Goal: Information Seeking & Learning: Learn about a topic

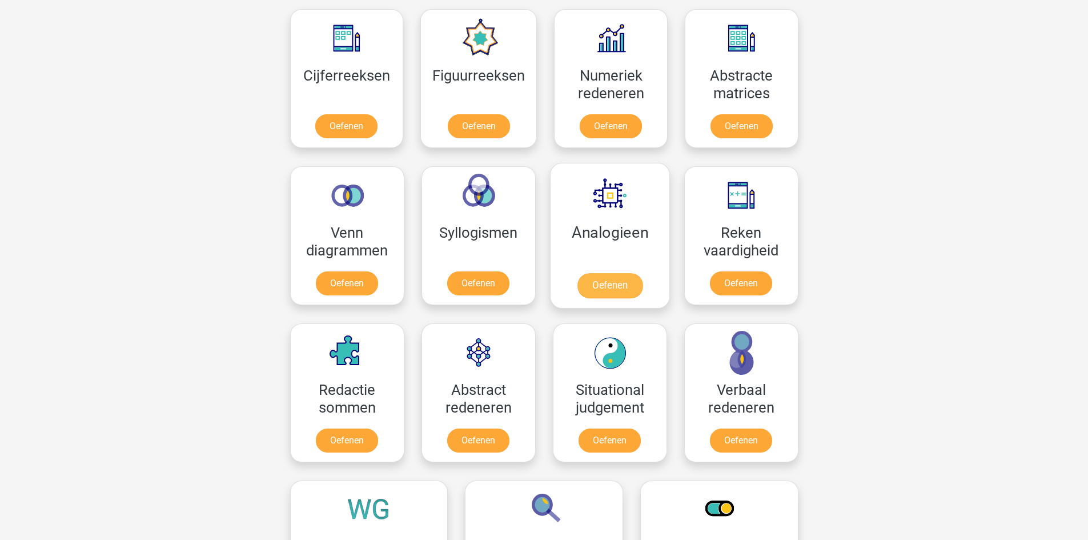
scroll to position [500, 0]
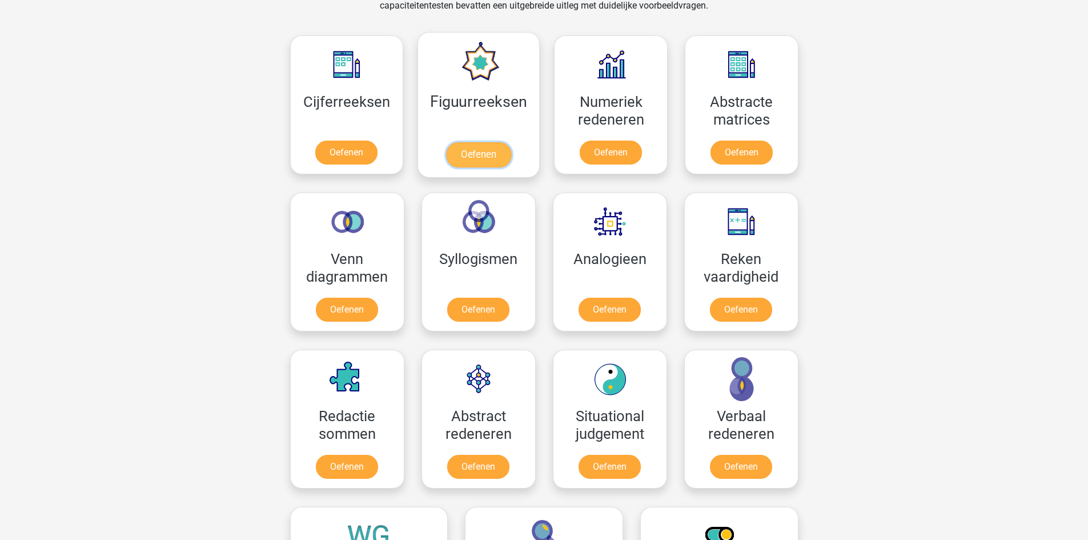
click at [471, 142] on link "Oefenen" at bounding box center [478, 154] width 65 height 25
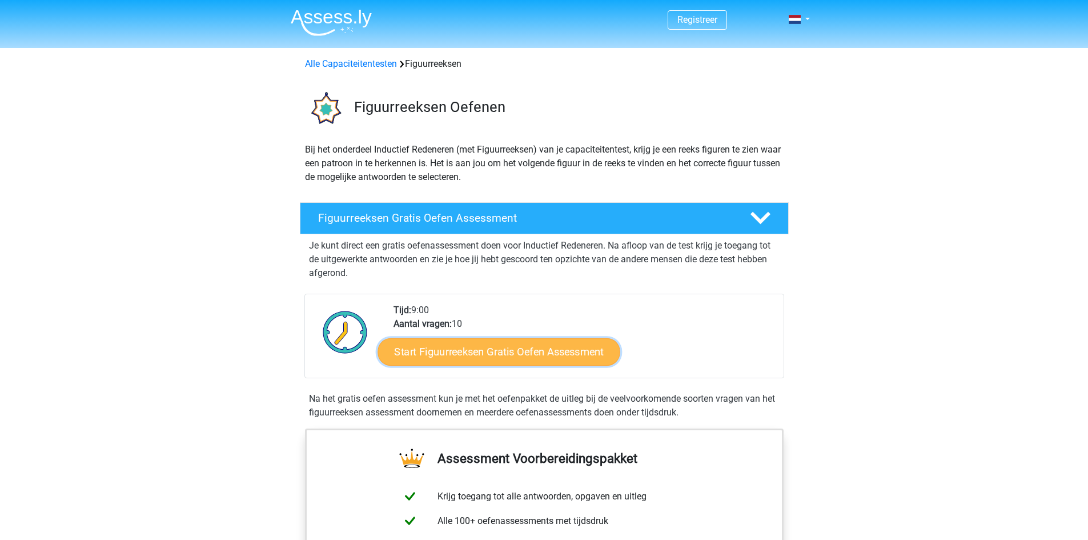
click at [484, 356] on link "Start Figuurreeksen Gratis Oefen Assessment" at bounding box center [499, 351] width 242 height 27
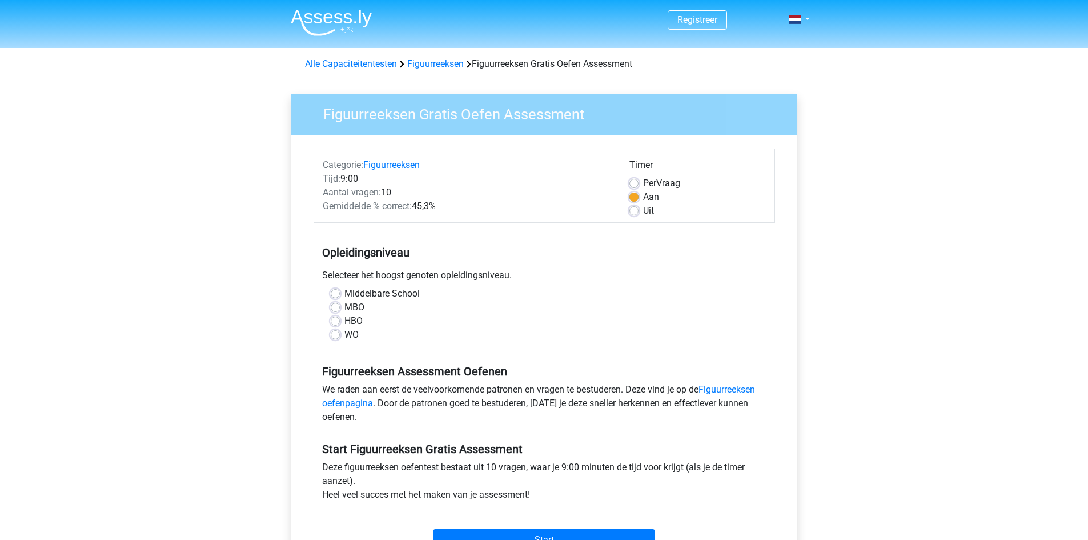
click at [344, 306] on label "MBO" at bounding box center [354, 307] width 20 height 14
click at [334, 306] on input "MBO" at bounding box center [335, 305] width 9 height 11
radio input "true"
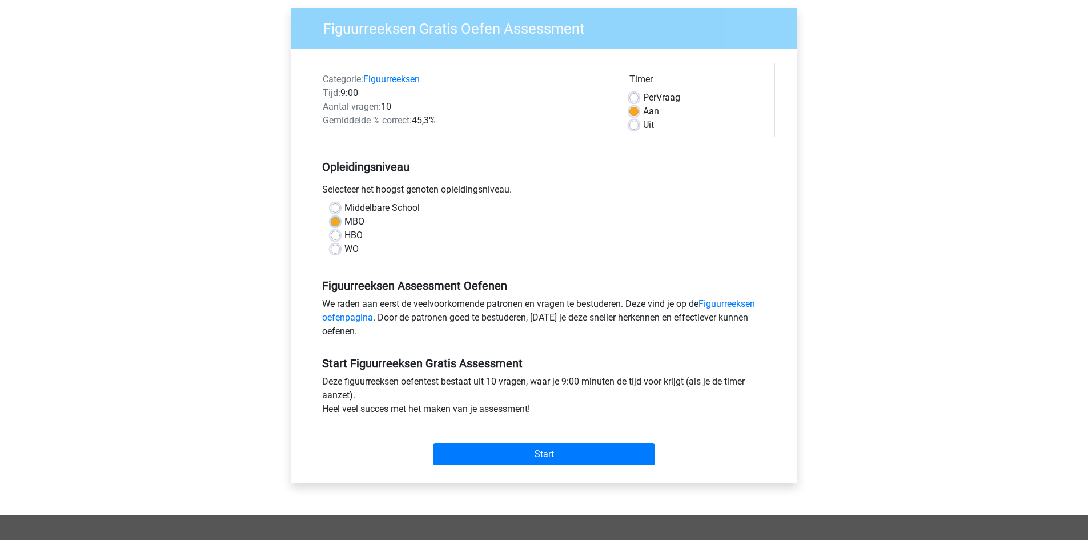
scroll to position [114, 0]
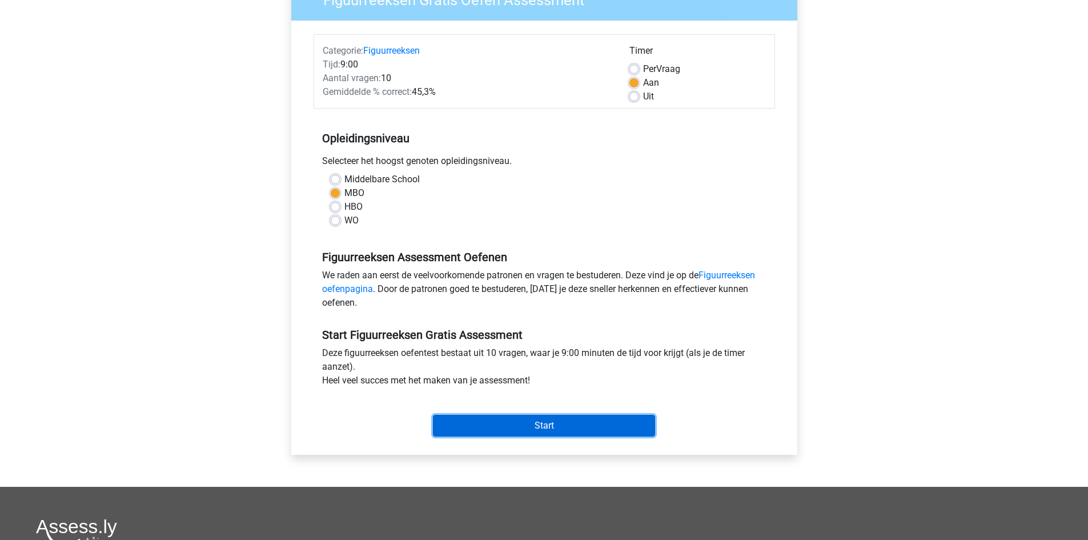
click at [532, 423] on input "Start" at bounding box center [544, 426] width 222 height 22
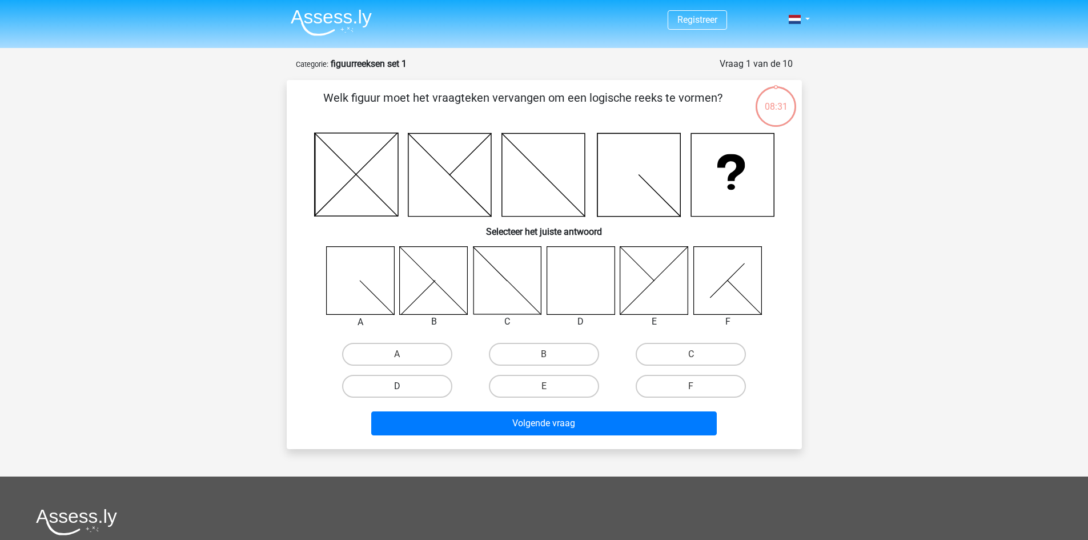
click at [384, 385] on label "D" at bounding box center [397, 386] width 110 height 23
click at [397, 386] on input "D" at bounding box center [400, 389] width 7 height 7
radio input "true"
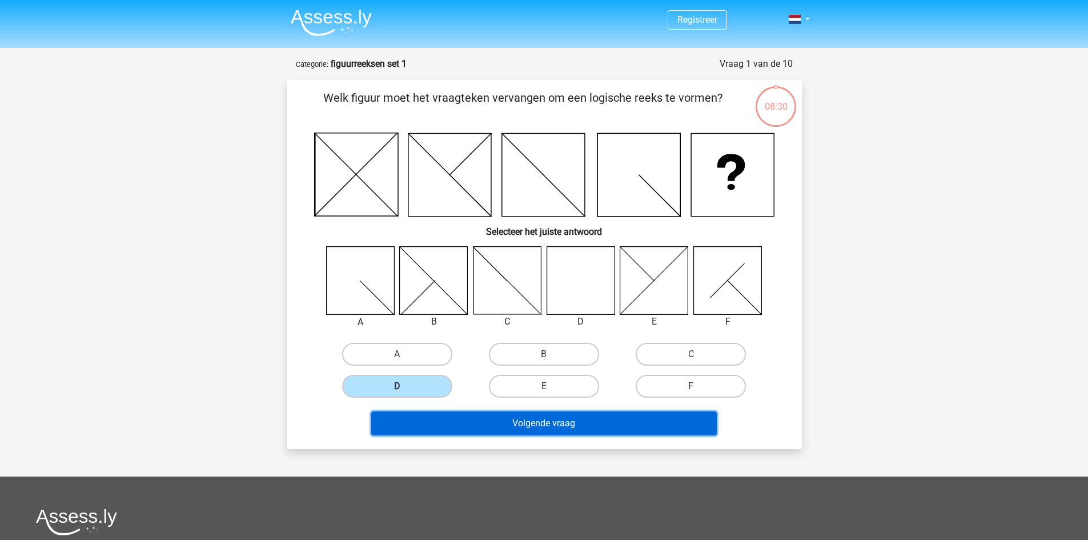
click at [542, 424] on button "Volgende vraag" at bounding box center [544, 423] width 346 height 24
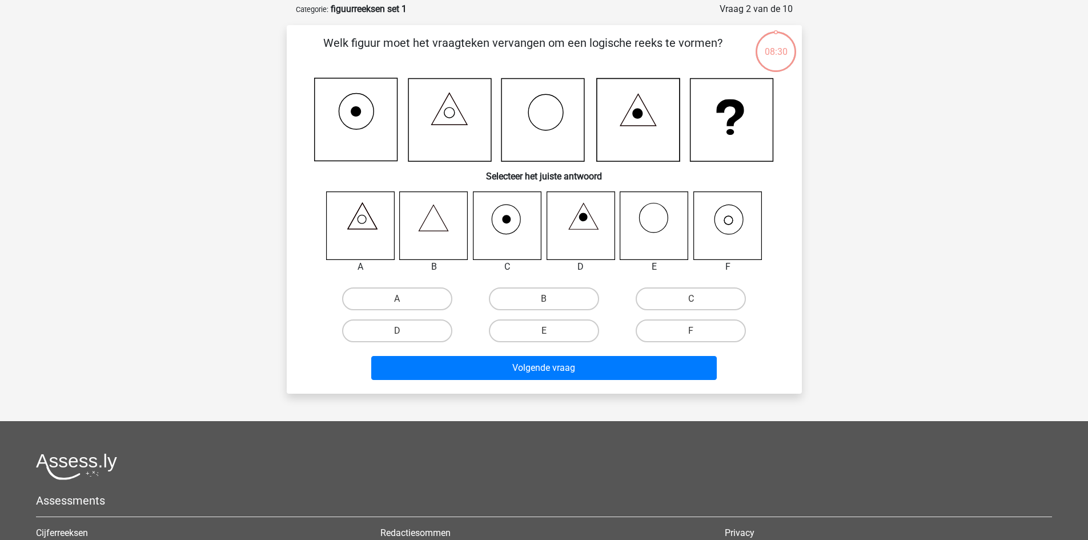
scroll to position [57, 0]
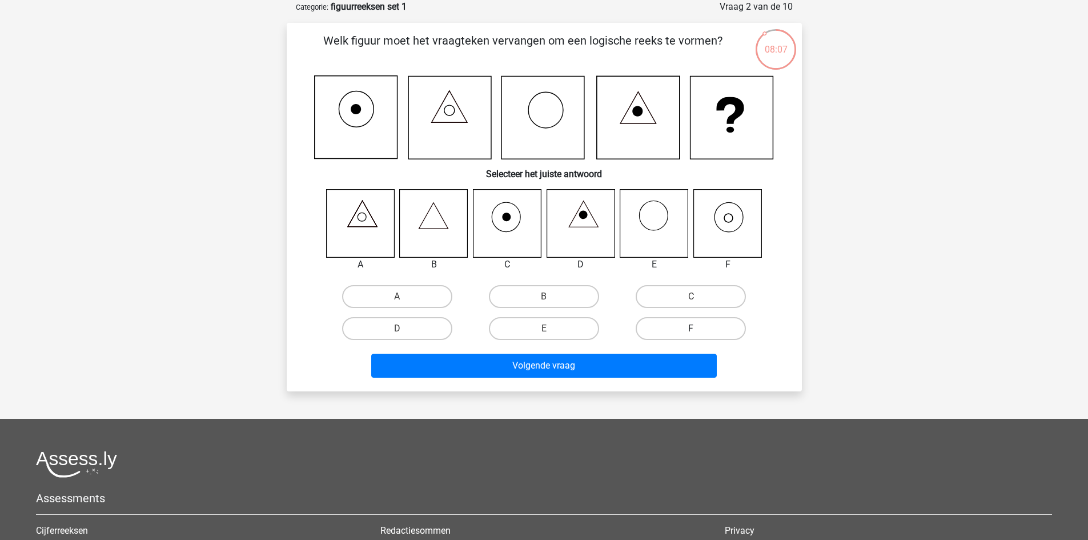
click at [677, 328] on label "F" at bounding box center [691, 328] width 110 height 23
click at [691, 328] on input "F" at bounding box center [694, 331] width 7 height 7
radio input "true"
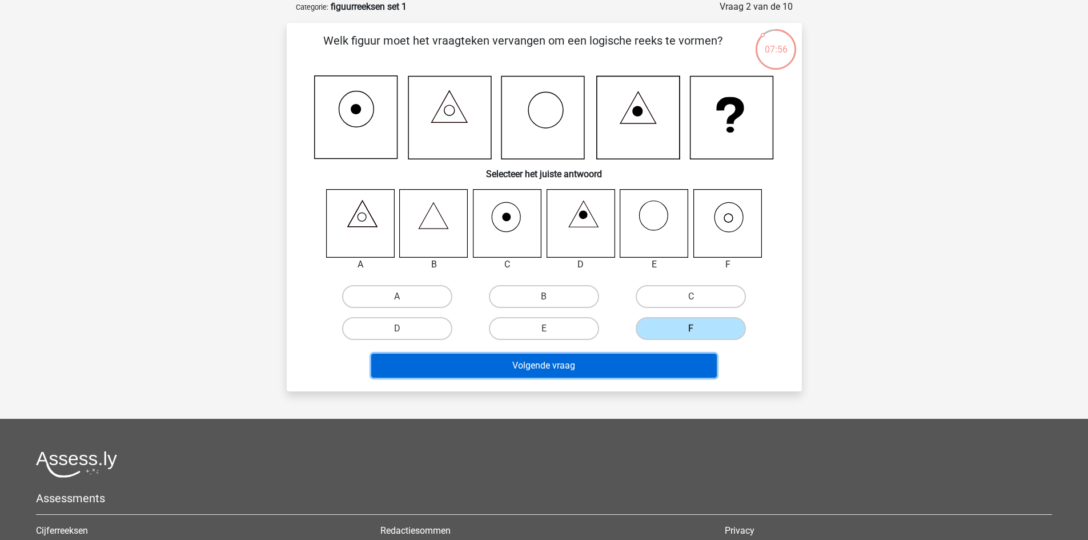
click at [609, 362] on button "Volgende vraag" at bounding box center [544, 366] width 346 height 24
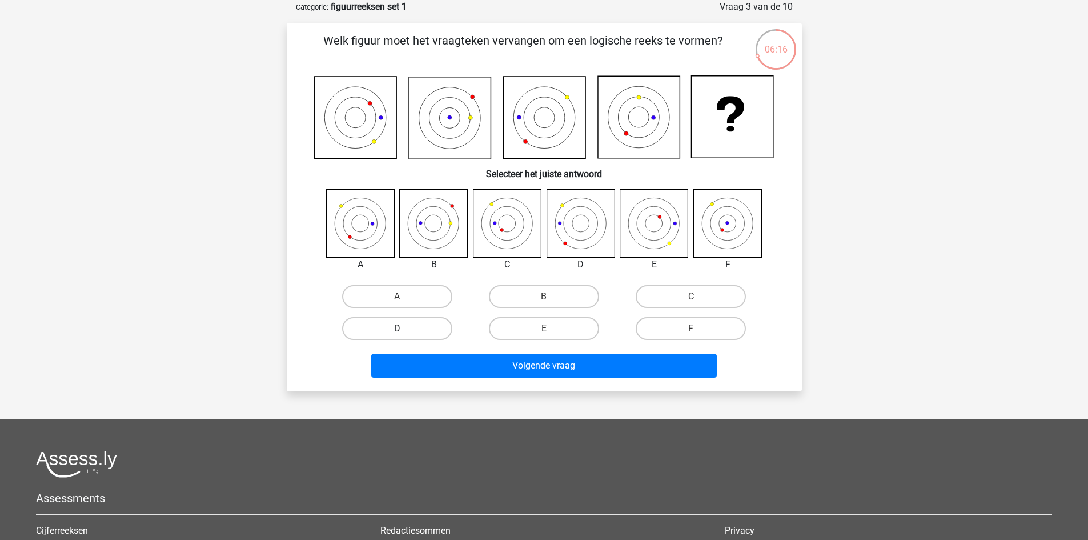
click at [374, 329] on label "D" at bounding box center [397, 328] width 110 height 23
click at [397, 329] on input "D" at bounding box center [400, 331] width 7 height 7
radio input "true"
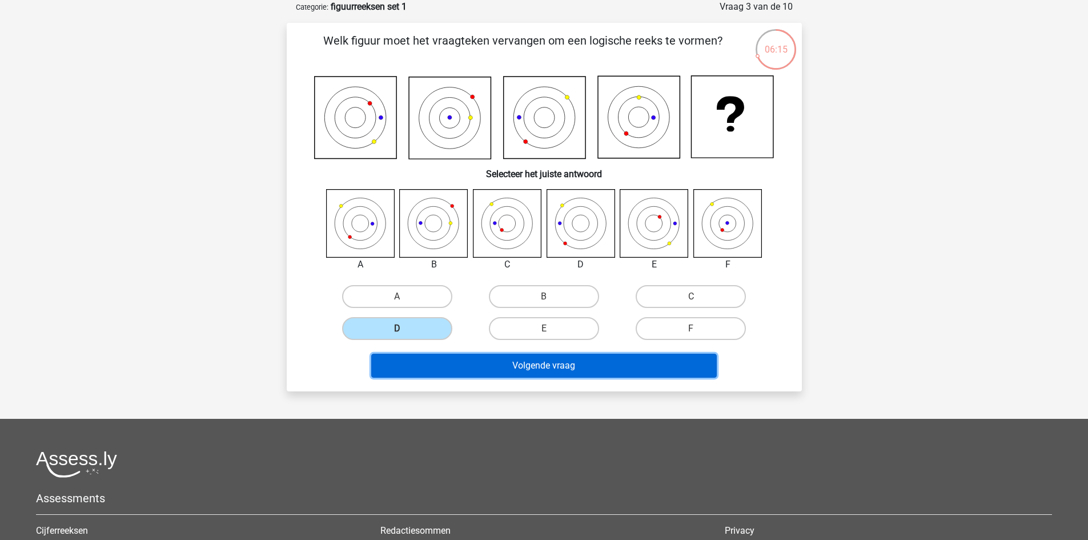
click at [505, 358] on button "Volgende vraag" at bounding box center [544, 366] width 346 height 24
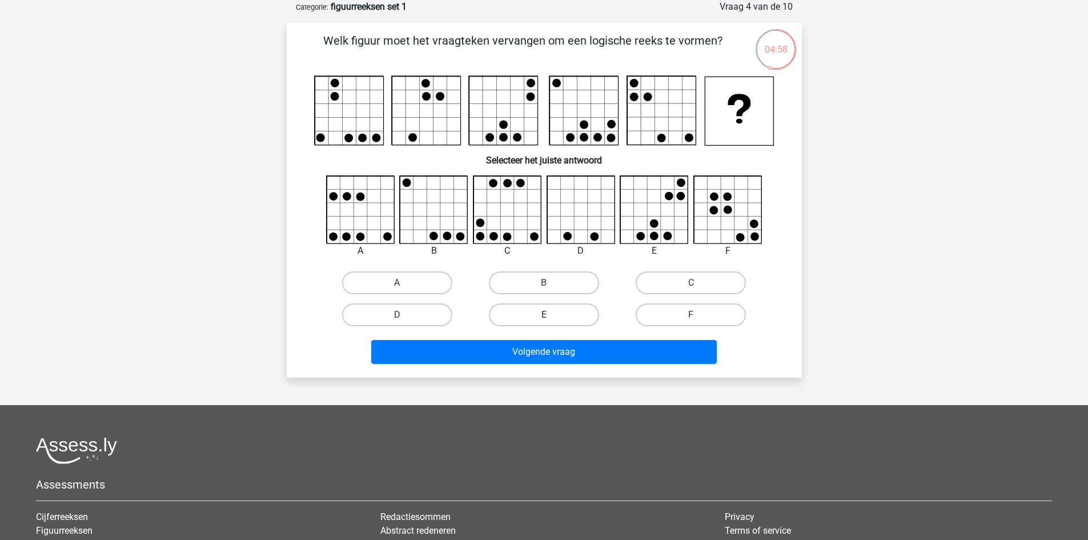
drag, startPoint x: 517, startPoint y: 276, endPoint x: 506, endPoint y: 304, distance: 29.7
click at [511, 287] on label "B" at bounding box center [544, 282] width 110 height 23
click at [544, 287] on input "B" at bounding box center [547, 286] width 7 height 7
radio input "true"
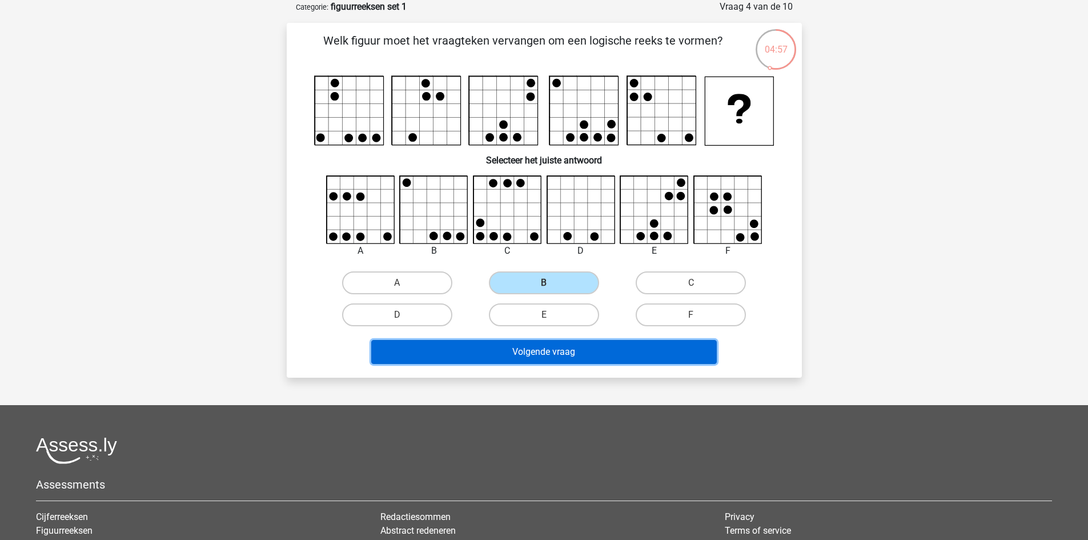
drag, startPoint x: 543, startPoint y: 348, endPoint x: 533, endPoint y: 341, distance: 11.4
click at [536, 343] on button "Volgende vraag" at bounding box center [544, 352] width 346 height 24
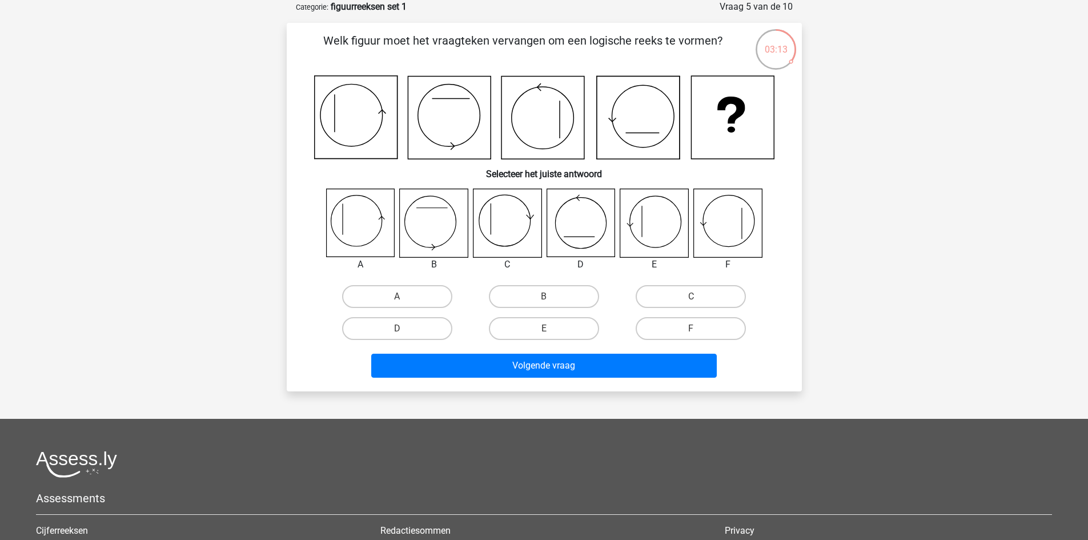
click at [360, 223] on icon at bounding box center [360, 223] width 68 height 68
drag, startPoint x: 410, startPoint y: 294, endPoint x: 423, endPoint y: 308, distance: 19.8
click at [413, 295] on label "A" at bounding box center [397, 296] width 110 height 23
click at [404, 296] on input "A" at bounding box center [400, 299] width 7 height 7
radio input "true"
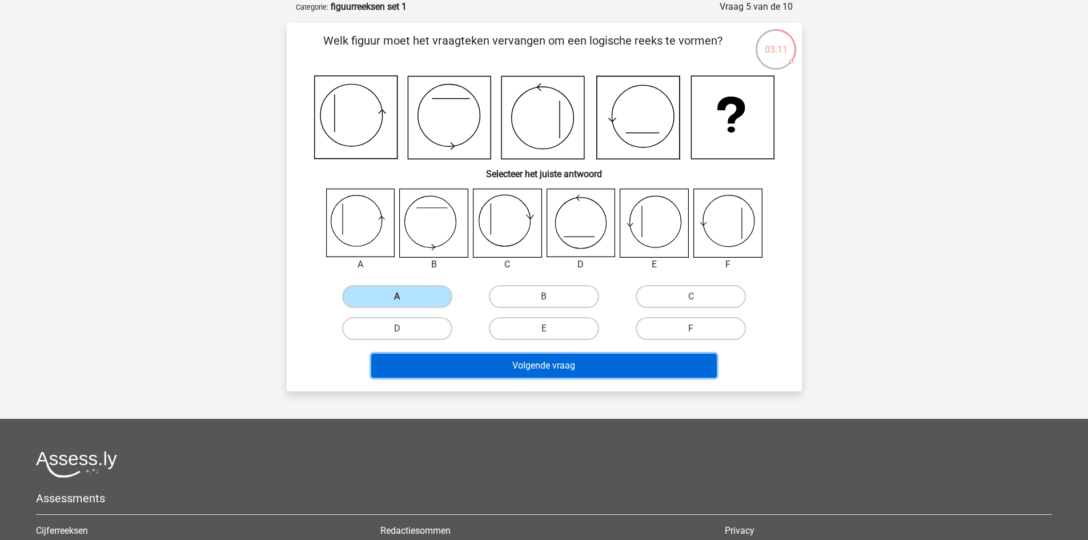
click at [489, 362] on button "Volgende vraag" at bounding box center [544, 366] width 346 height 24
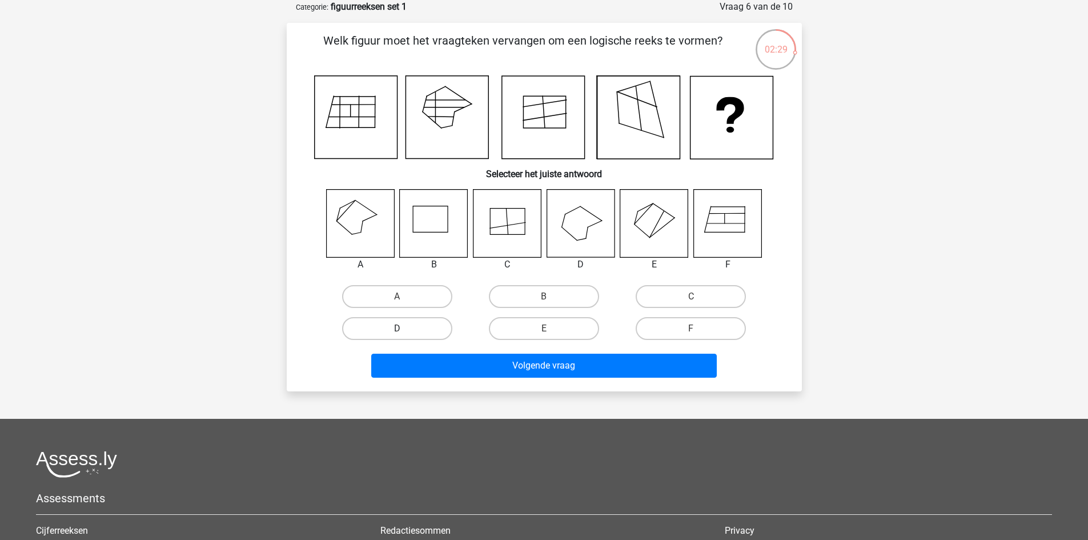
click at [418, 329] on label "D" at bounding box center [397, 328] width 110 height 23
click at [404, 329] on input "D" at bounding box center [400, 331] width 7 height 7
radio input "true"
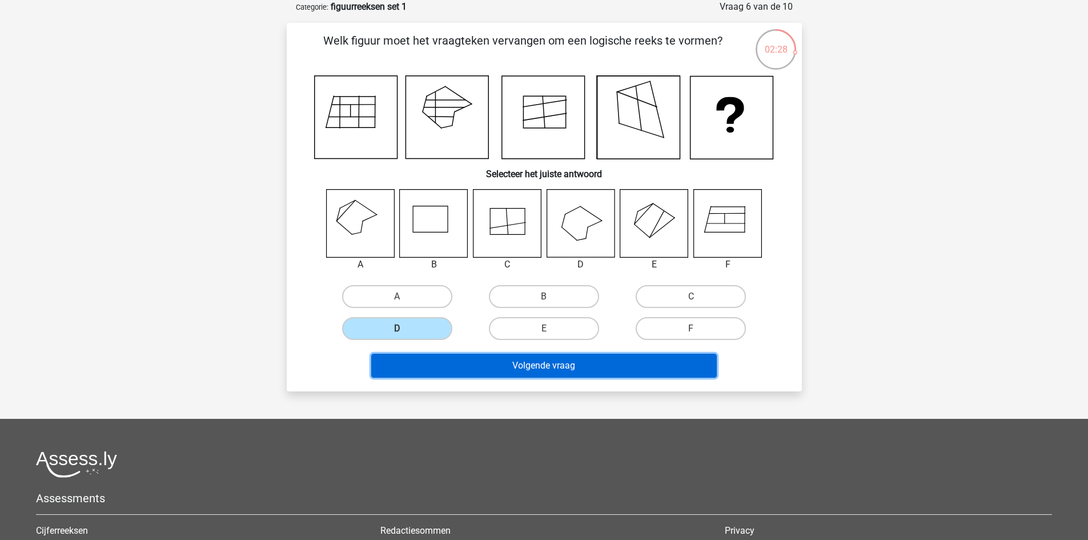
click at [531, 366] on button "Volgende vraag" at bounding box center [544, 366] width 346 height 24
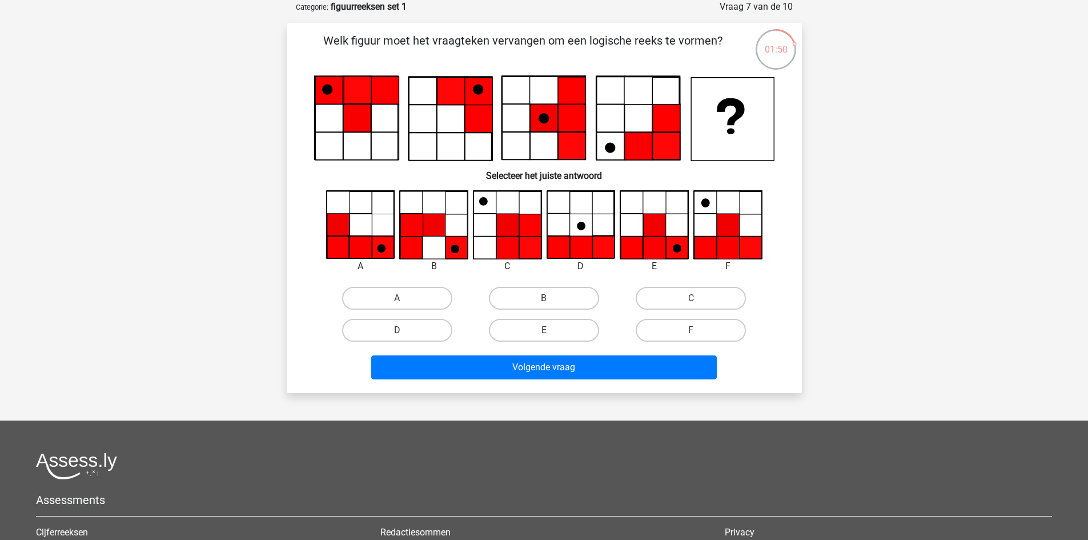
click at [415, 328] on label "D" at bounding box center [397, 330] width 110 height 23
click at [404, 330] on input "D" at bounding box center [400, 333] width 7 height 7
radio input "true"
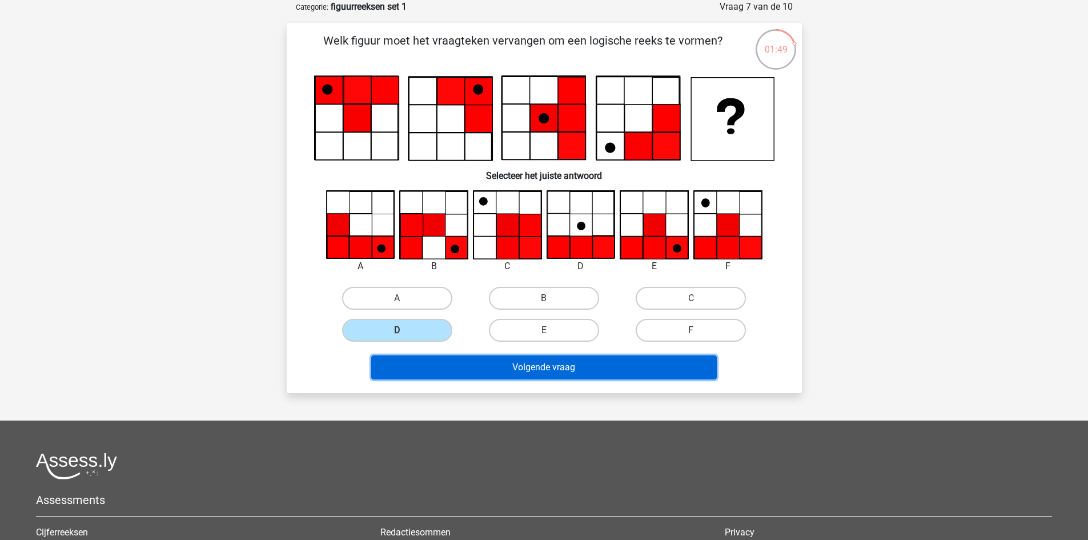
click at [527, 366] on button "Volgende vraag" at bounding box center [544, 367] width 346 height 24
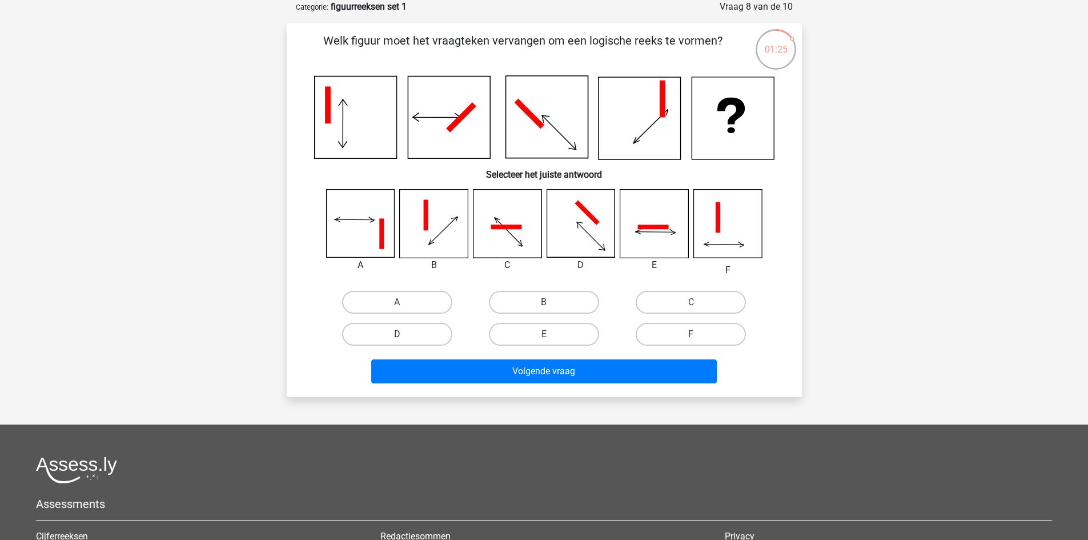
drag, startPoint x: 398, startPoint y: 334, endPoint x: 417, endPoint y: 338, distance: 19.7
click at [398, 314] on div "D" at bounding box center [397, 302] width 138 height 23
drag, startPoint x: 407, startPoint y: 331, endPoint x: 413, endPoint y: 333, distance: 6.2
click at [408, 331] on label "D" at bounding box center [397, 334] width 110 height 23
click at [404, 334] on input "D" at bounding box center [400, 337] width 7 height 7
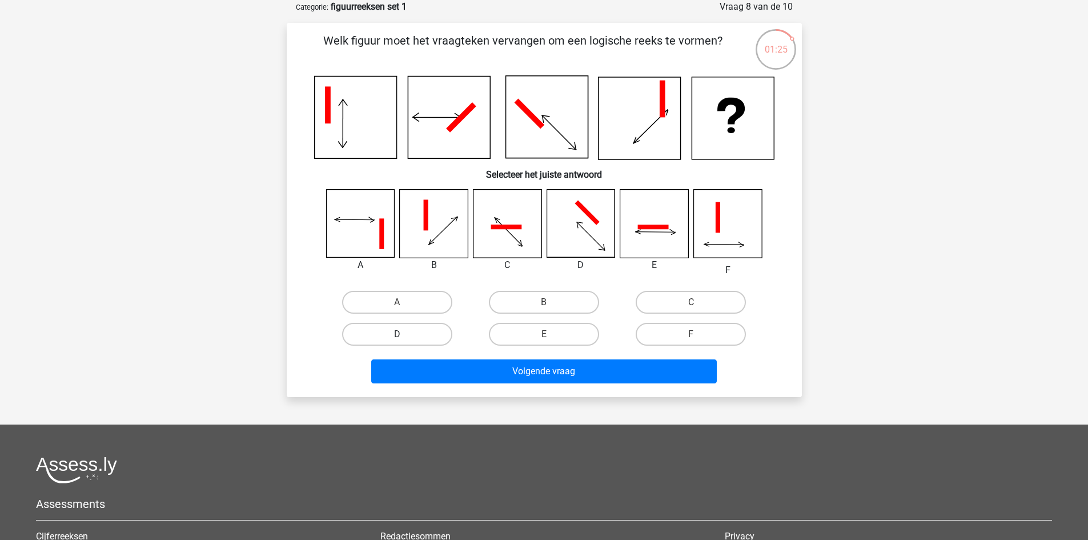
radio input "true"
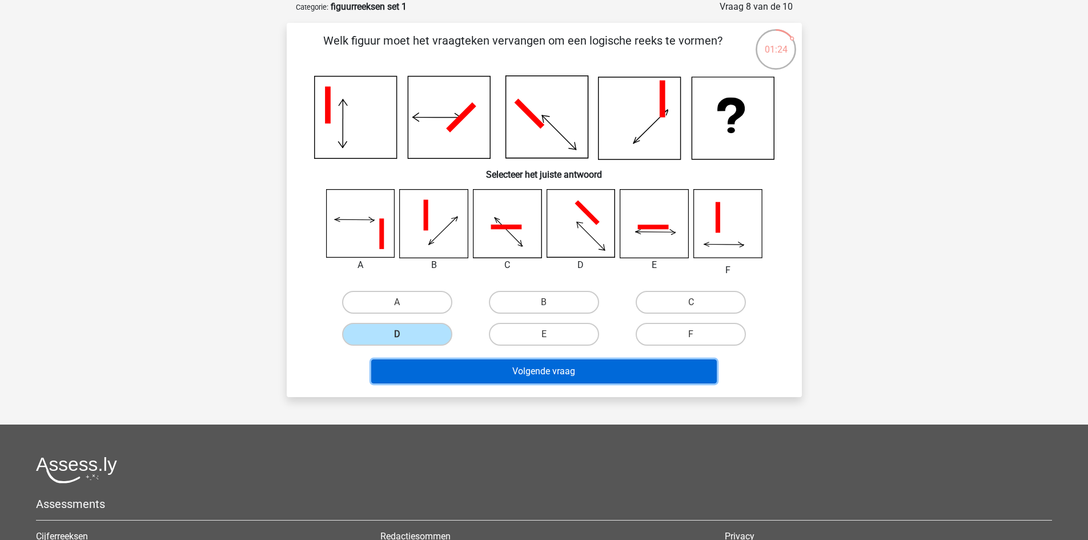
click at [499, 371] on button "Volgende vraag" at bounding box center [544, 371] width 346 height 24
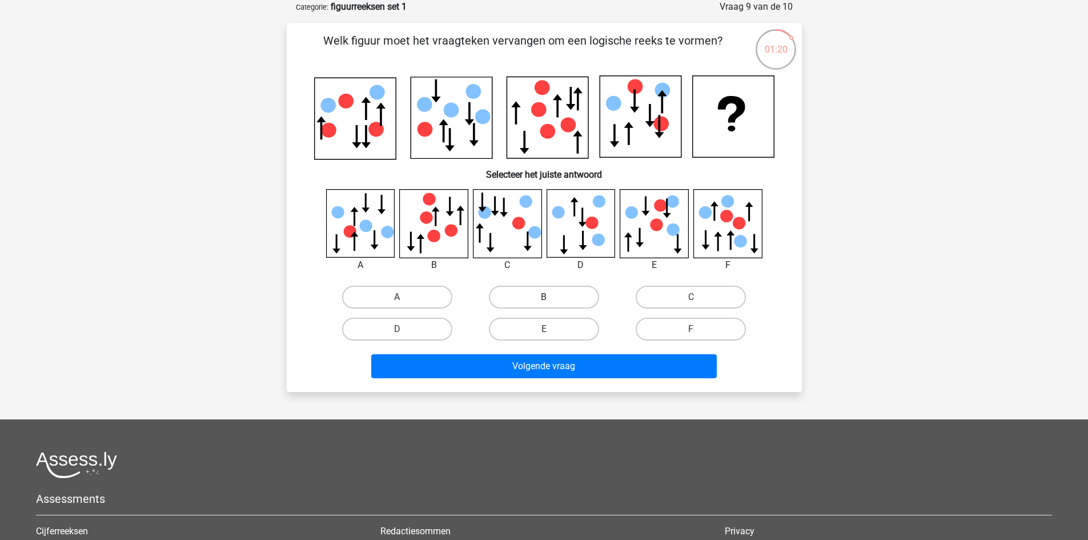
click at [532, 299] on label "B" at bounding box center [544, 297] width 110 height 23
click at [544, 299] on input "B" at bounding box center [547, 300] width 7 height 7
radio input "true"
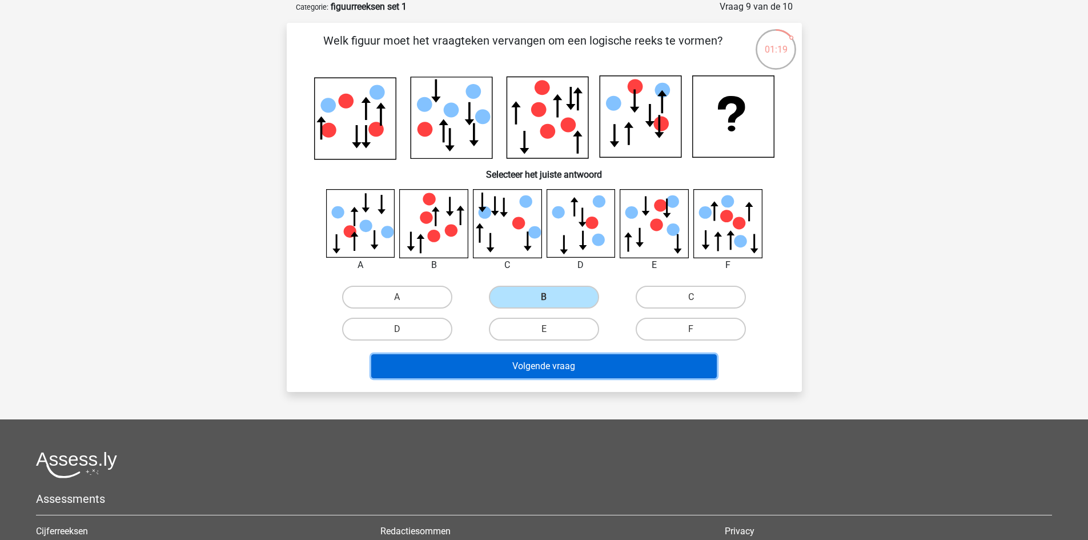
click at [526, 366] on button "Volgende vraag" at bounding box center [544, 366] width 346 height 24
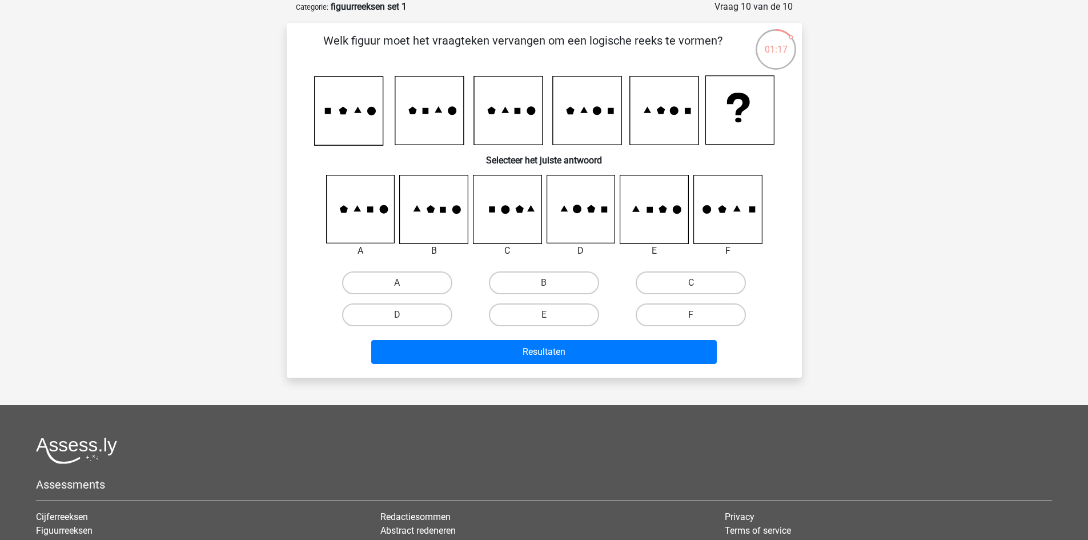
click at [548, 283] on input "B" at bounding box center [547, 286] width 7 height 7
radio input "true"
click at [722, 220] on icon at bounding box center [727, 209] width 68 height 68
click at [689, 311] on label "F" at bounding box center [691, 314] width 110 height 23
click at [691, 315] on input "F" at bounding box center [694, 318] width 7 height 7
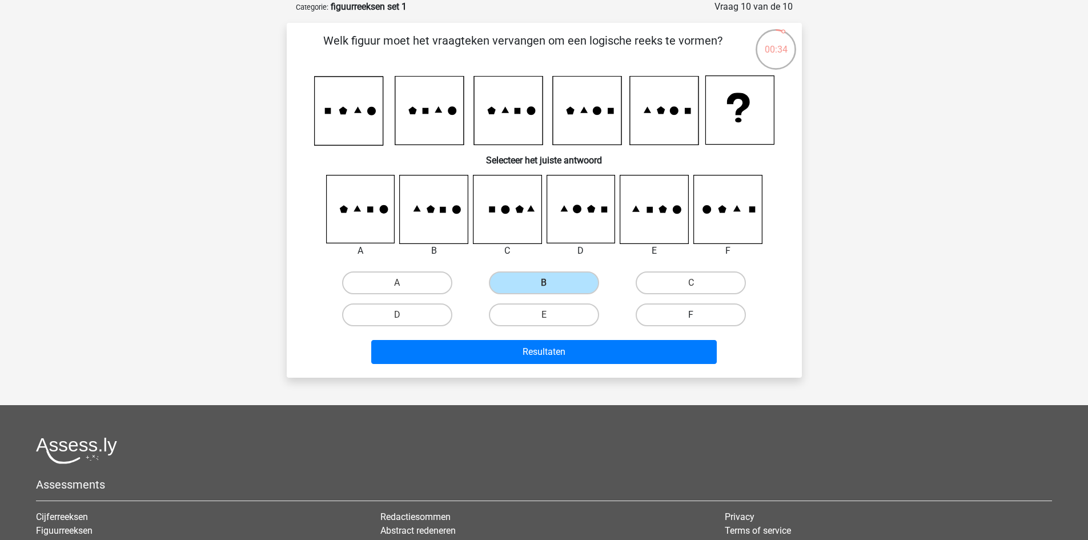
radio input "true"
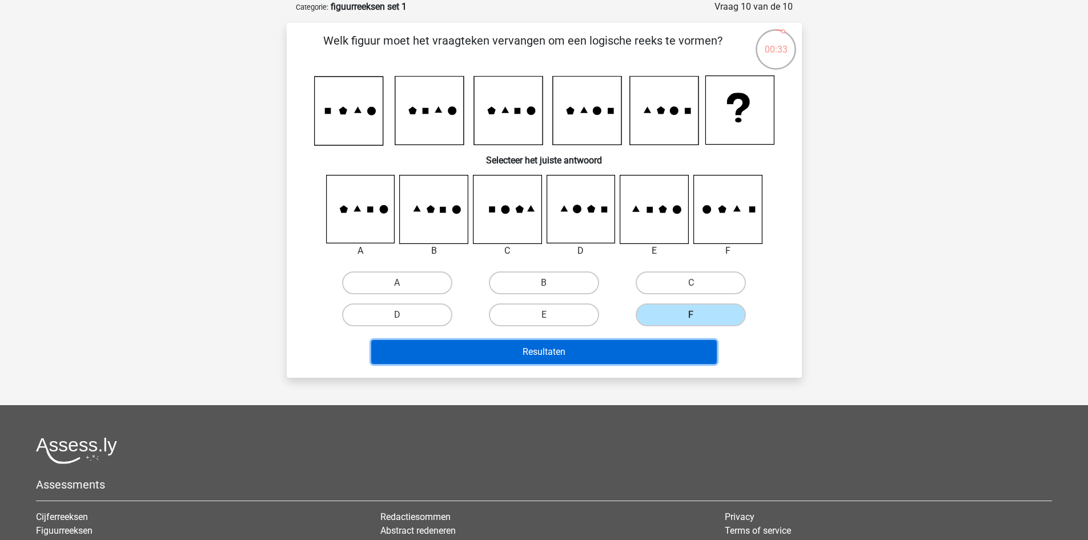
click at [605, 349] on button "Resultaten" at bounding box center [544, 352] width 346 height 24
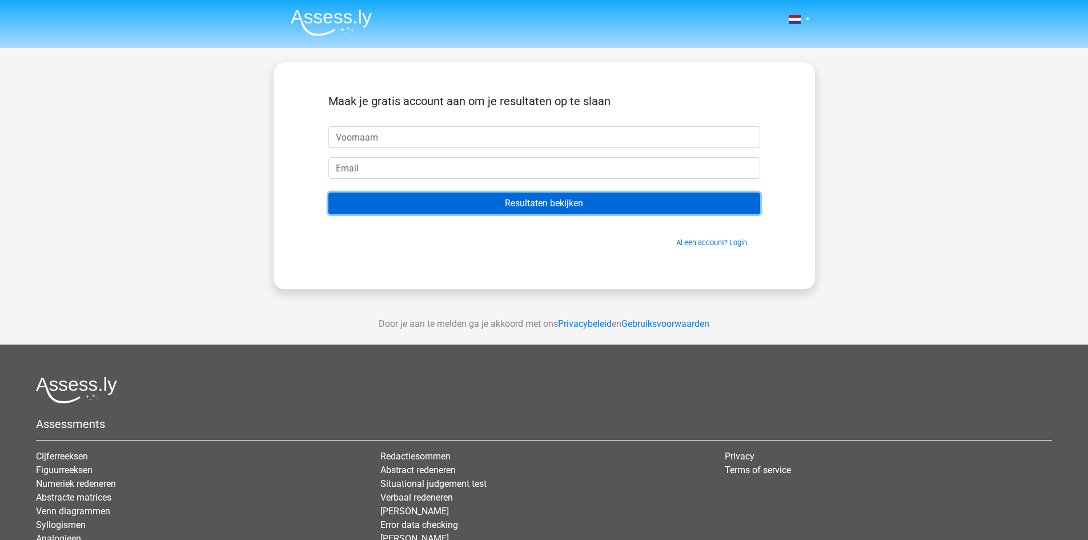
click at [485, 203] on input "Resultaten bekijken" at bounding box center [544, 203] width 432 height 22
click at [485, 202] on input "Resultaten bekijken" at bounding box center [544, 203] width 432 height 22
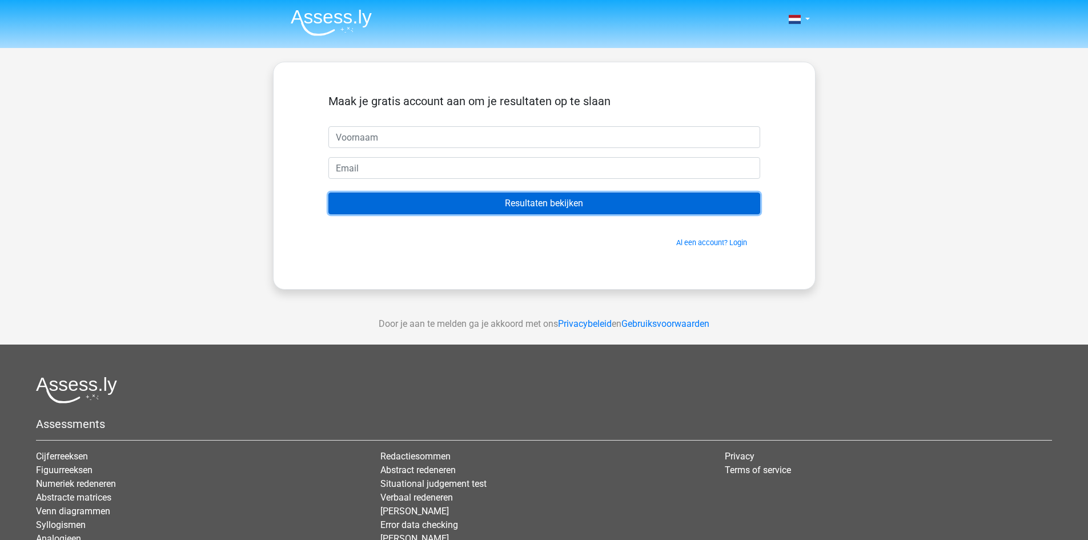
click at [485, 202] on input "Resultaten bekijken" at bounding box center [544, 203] width 432 height 22
click at [485, 200] on input "Resultaten bekijken" at bounding box center [544, 203] width 432 height 22
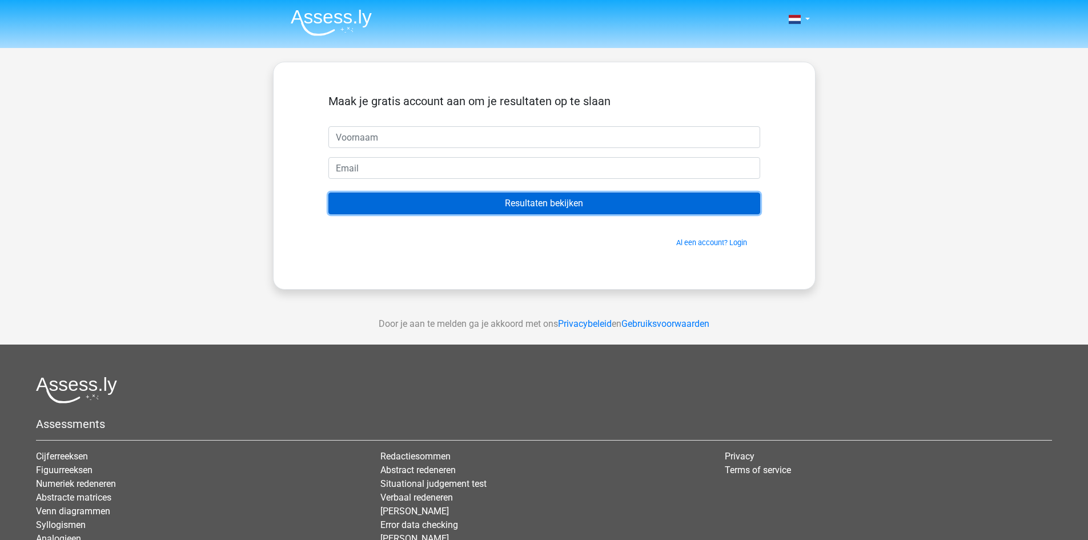
click at [485, 200] on input "Resultaten bekijken" at bounding box center [544, 203] width 432 height 22
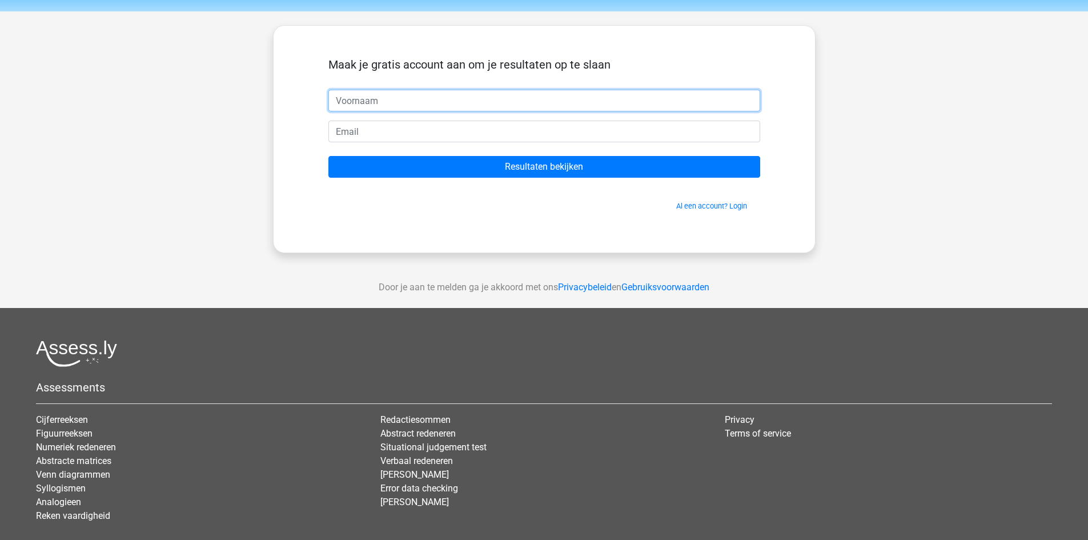
scroll to position [57, 0]
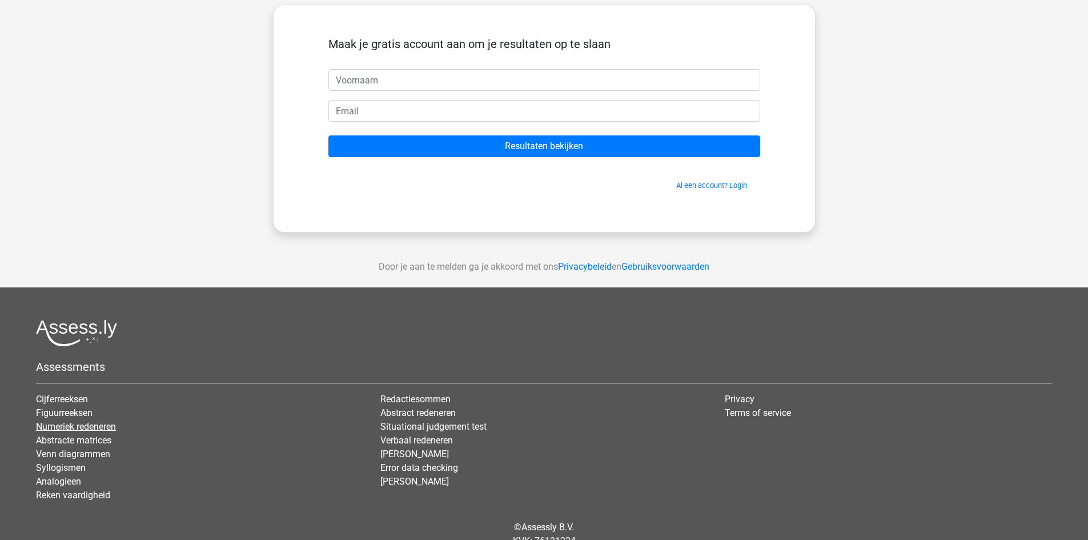
click at [65, 424] on link "Numeriek redeneren" at bounding box center [76, 426] width 80 height 11
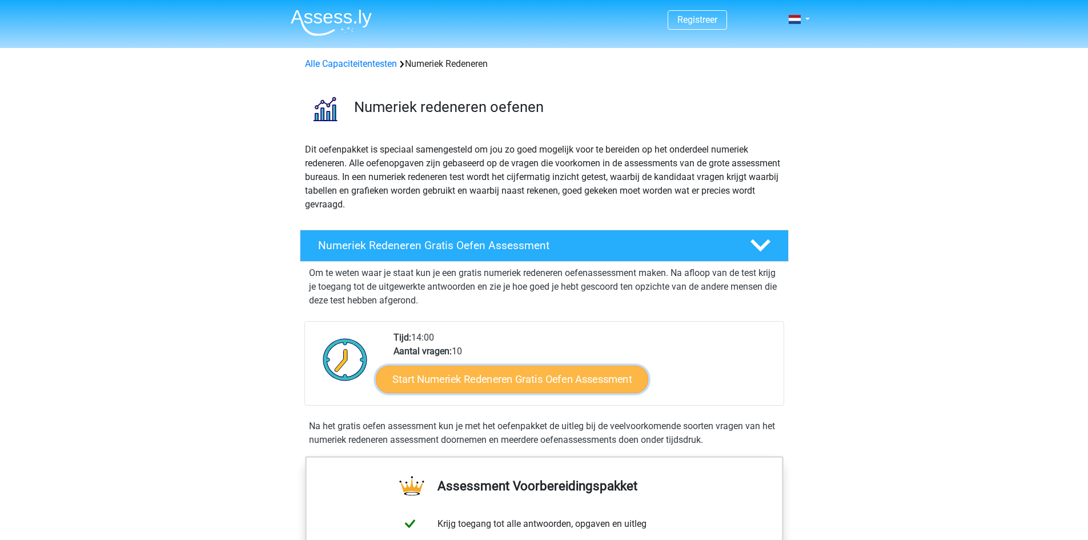
click at [497, 380] on link "Start Numeriek Redeneren Gratis Oefen Assessment" at bounding box center [512, 378] width 272 height 27
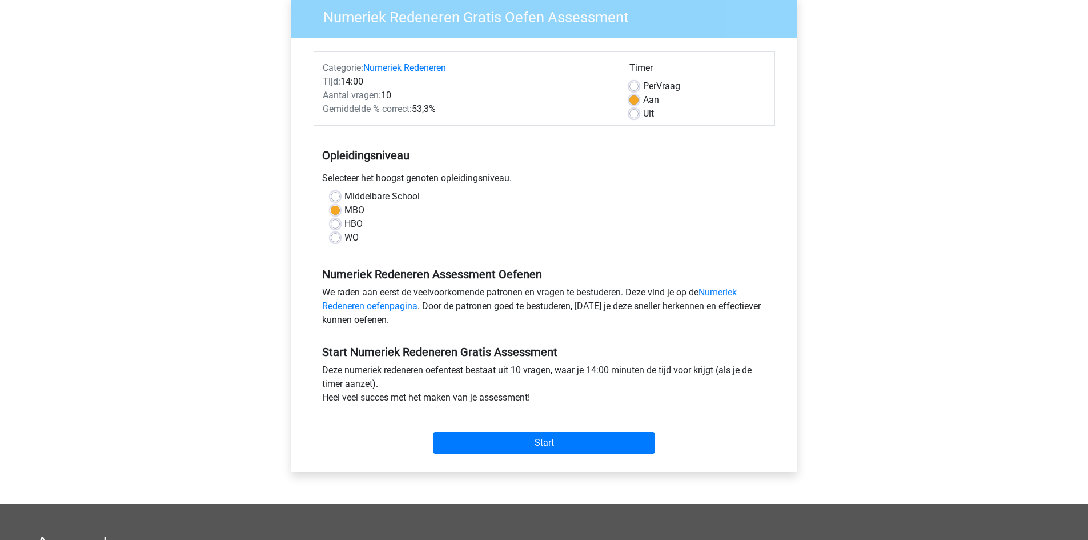
scroll to position [114, 0]
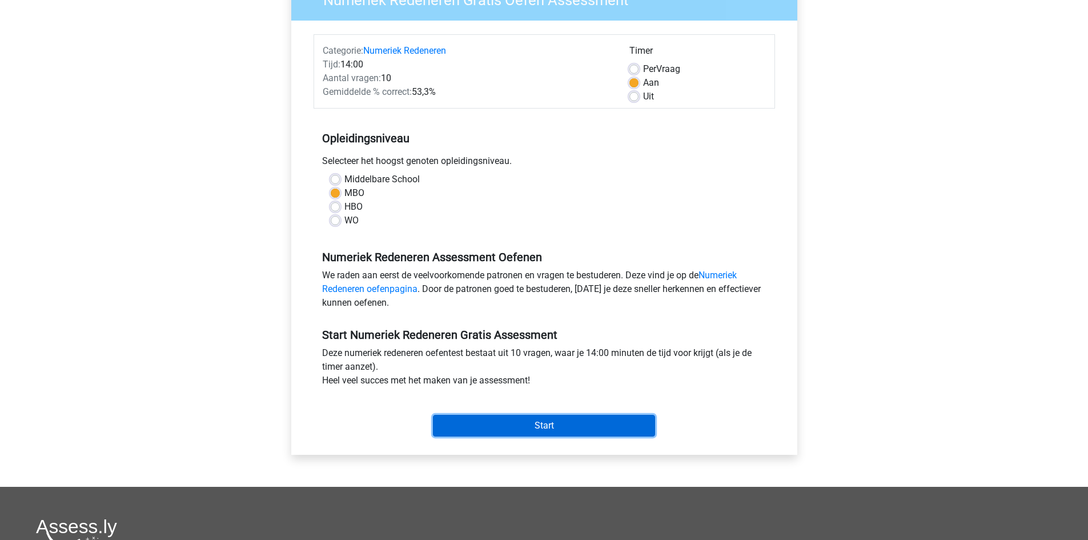
drag, startPoint x: 507, startPoint y: 422, endPoint x: 507, endPoint y: 415, distance: 7.4
click at [507, 421] on input "Start" at bounding box center [544, 426] width 222 height 22
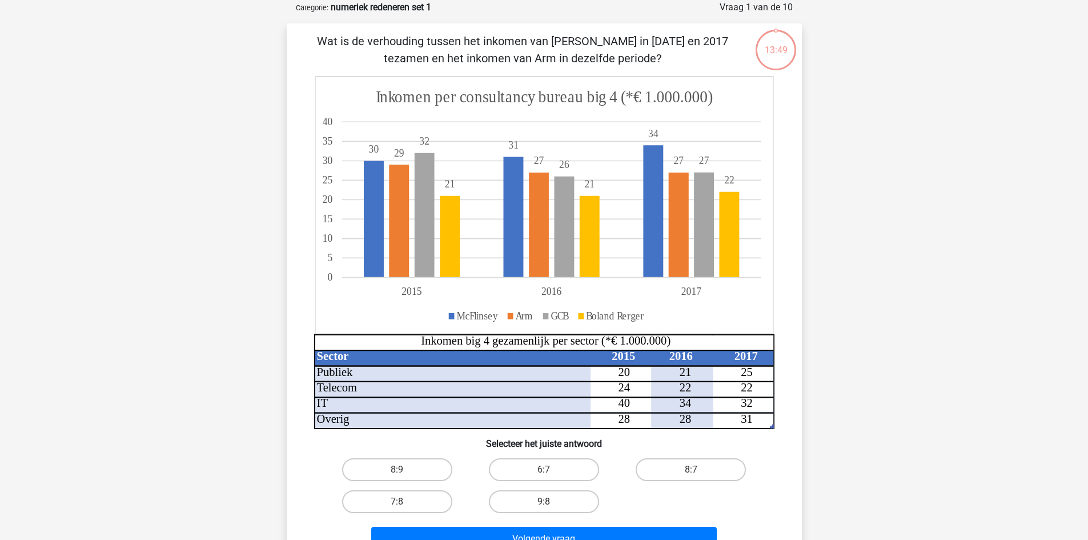
scroll to position [57, 0]
